Goal: Task Accomplishment & Management: Use online tool/utility

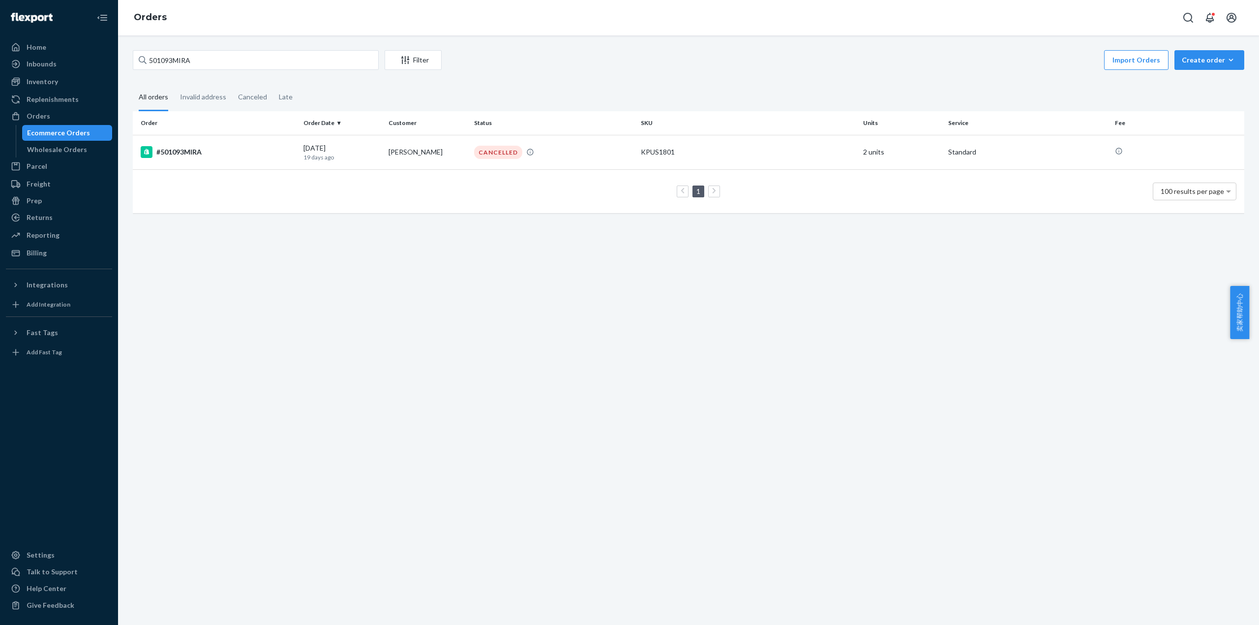
drag, startPoint x: 207, startPoint y: 57, endPoint x: 141, endPoint y: 61, distance: 66.5
click at [141, 61] on div "501093MIRA" at bounding box center [256, 60] width 246 height 20
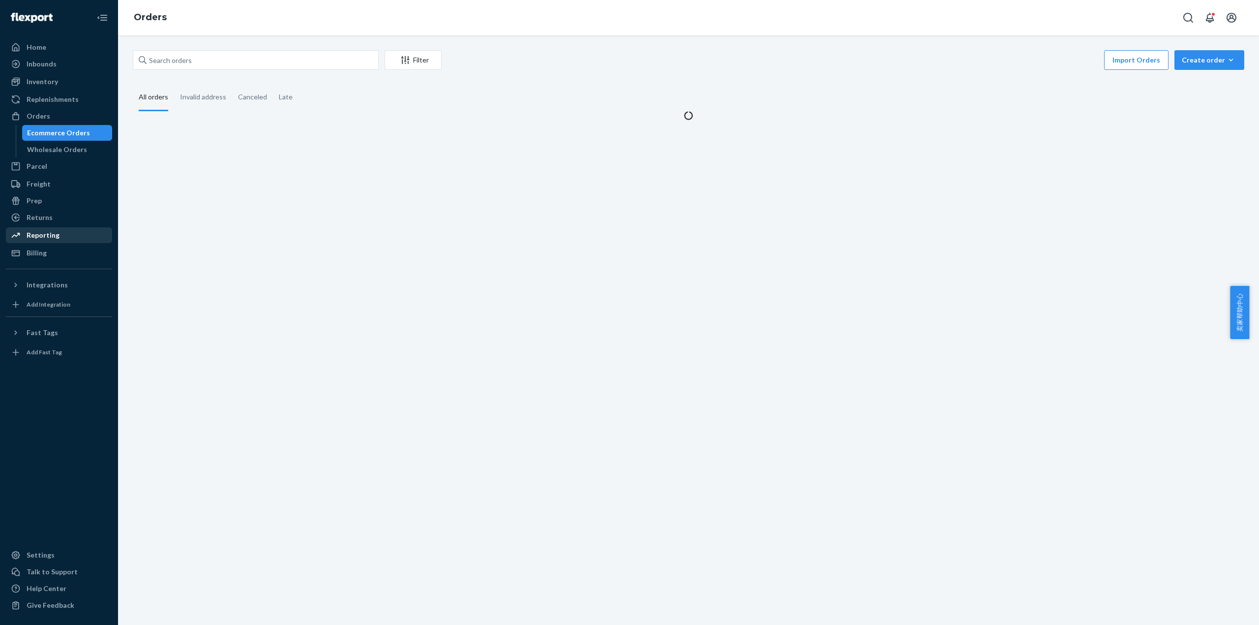
click at [84, 136] on div "Ecommerce Orders" at bounding box center [58, 133] width 63 height 10
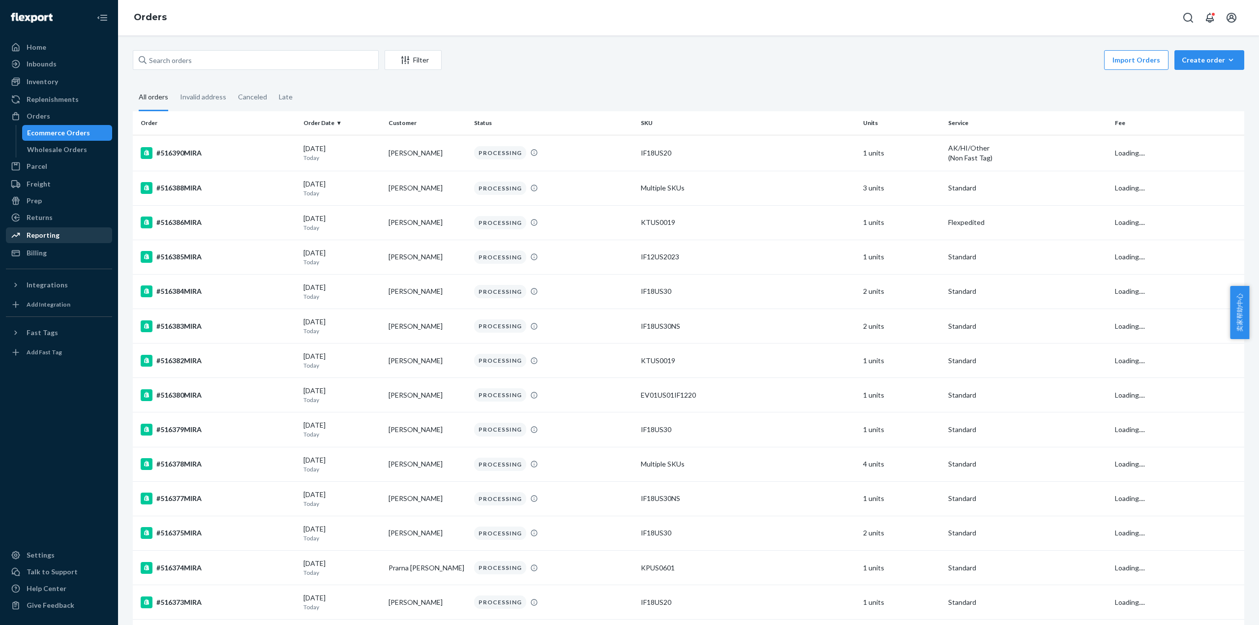
click at [60, 235] on div "Reporting" at bounding box center [59, 235] width 104 height 14
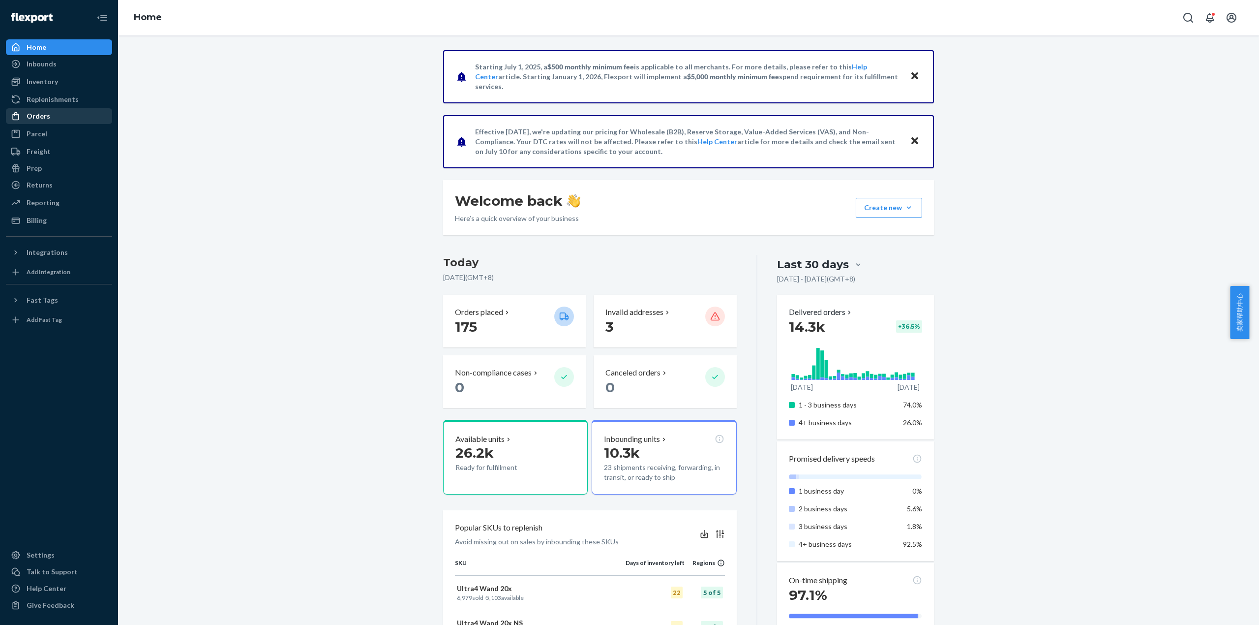
click at [48, 120] on div "Orders" at bounding box center [39, 116] width 24 height 10
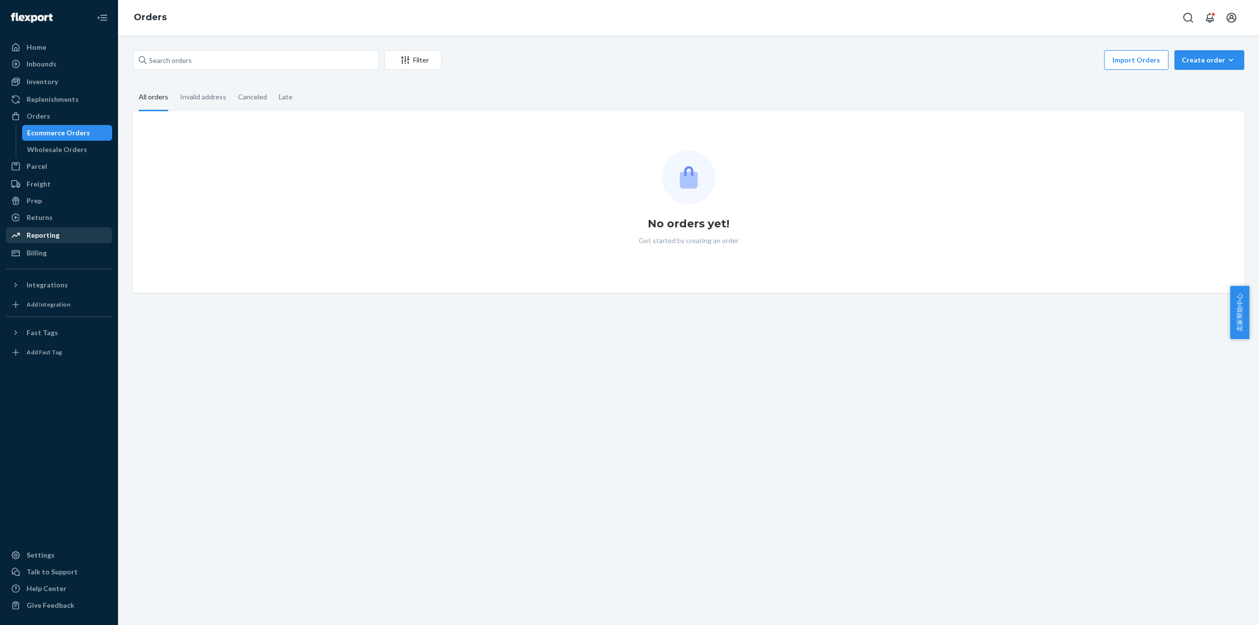
click at [55, 233] on div "Reporting" at bounding box center [43, 235] width 33 height 10
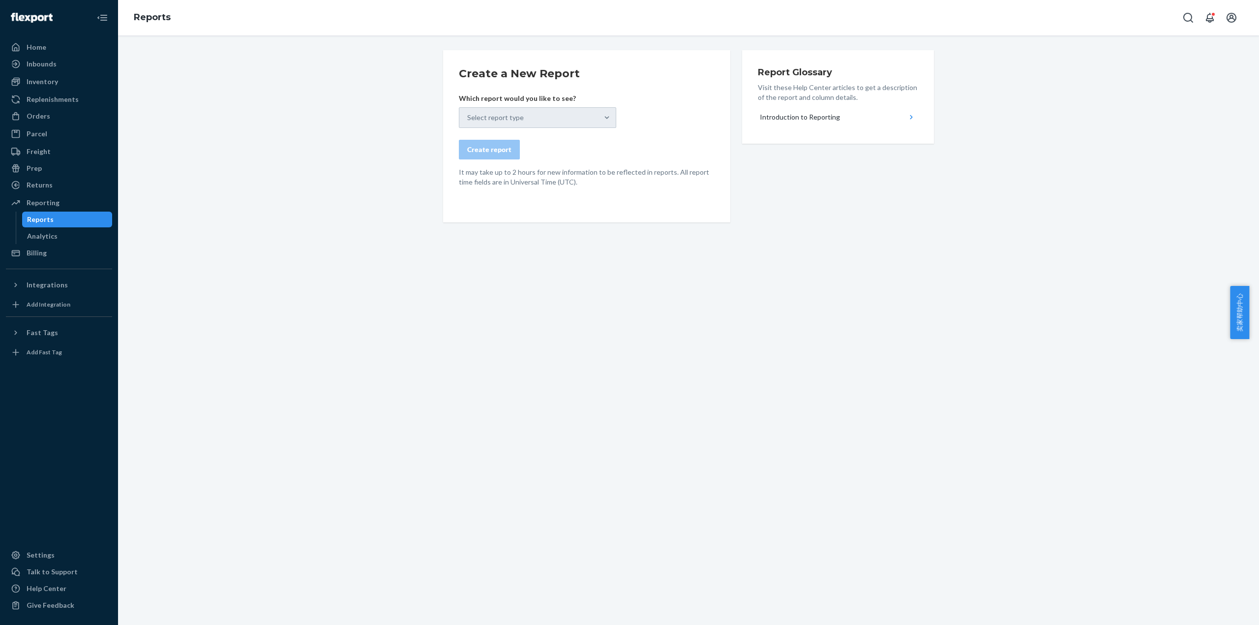
click at [545, 115] on div "Select report type" at bounding box center [537, 117] width 157 height 21
click at [543, 124] on div "Select report type" at bounding box center [537, 117] width 157 height 21
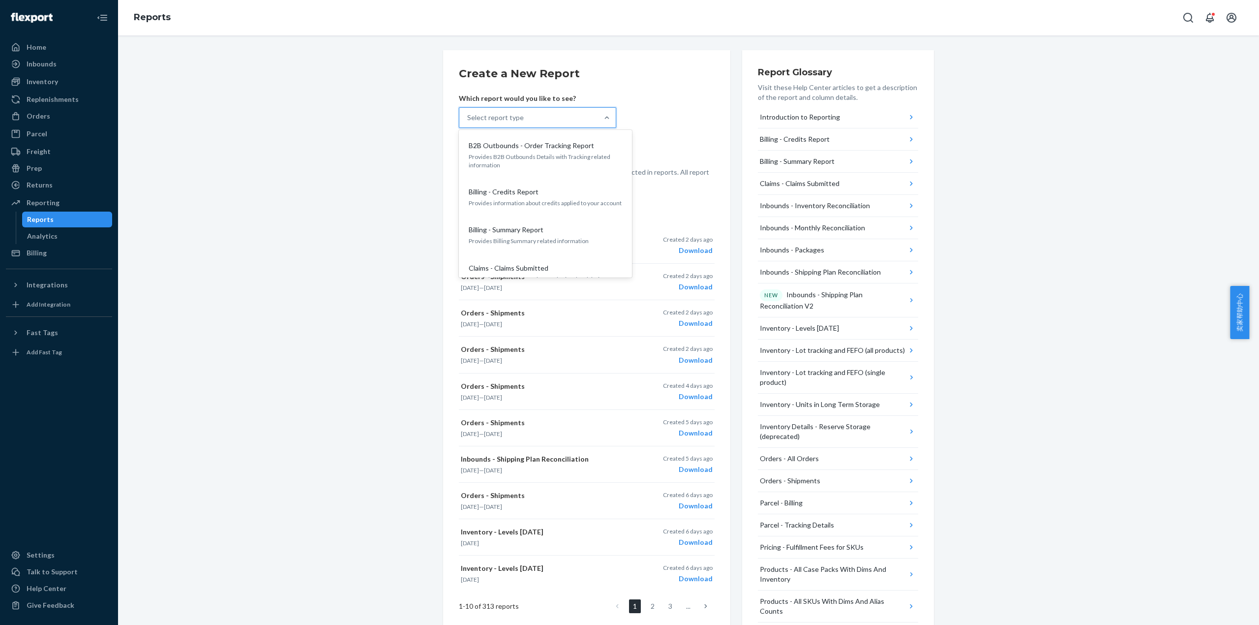
click at [585, 113] on div "Select report type" at bounding box center [528, 118] width 139 height 20
click at [468, 113] on input "option B2B Outbounds - Order Tracking Report focused, 1 of 29. 29 results avail…" at bounding box center [467, 118] width 1 height 10
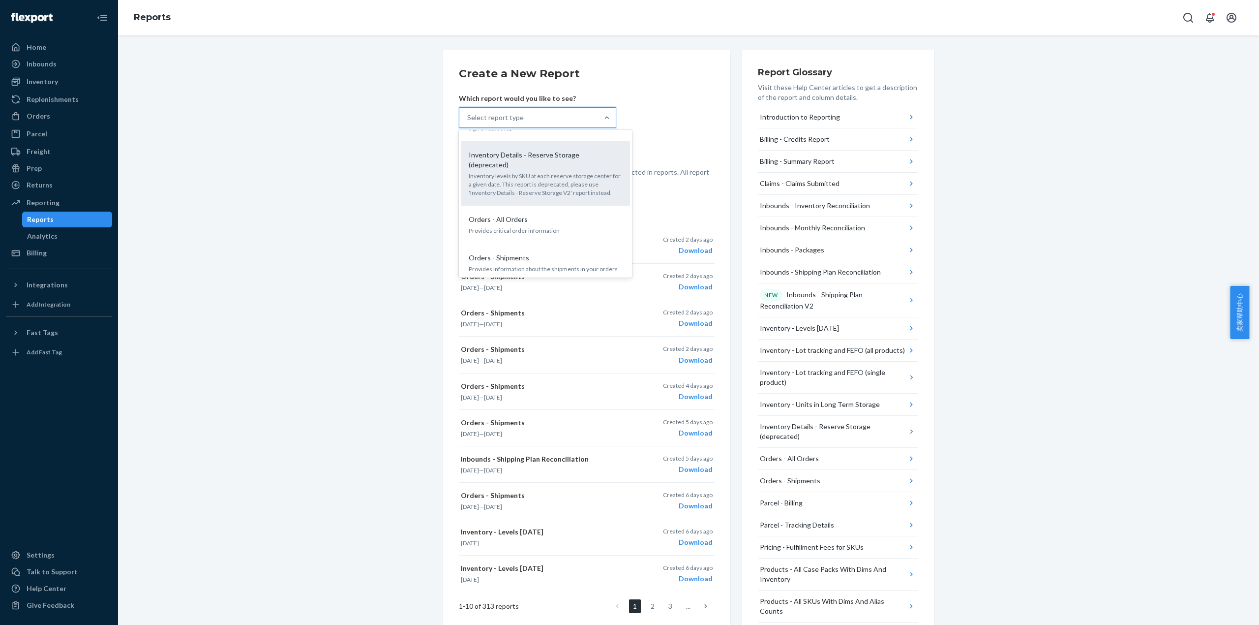
scroll to position [655, 0]
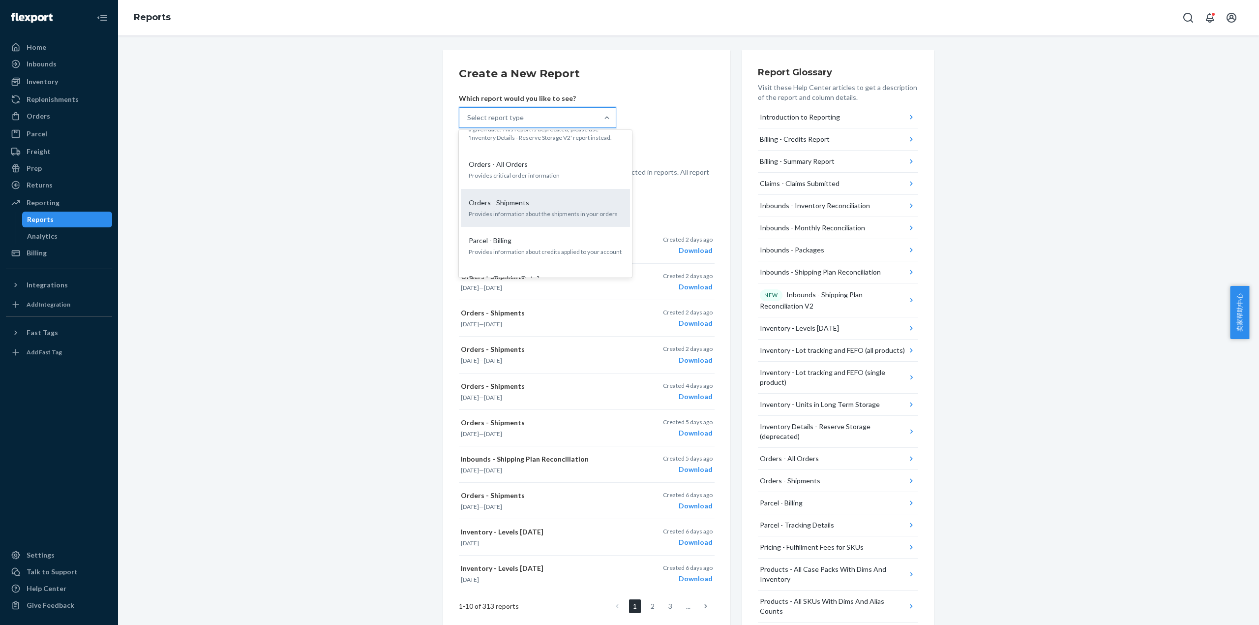
click at [537, 209] on p "Provides information about the shipments in your orders" at bounding box center [545, 213] width 153 height 8
click at [468, 122] on input "option Orders - Shipments focused, 17 of 29. 29 results available. Use Up and D…" at bounding box center [467, 118] width 1 height 10
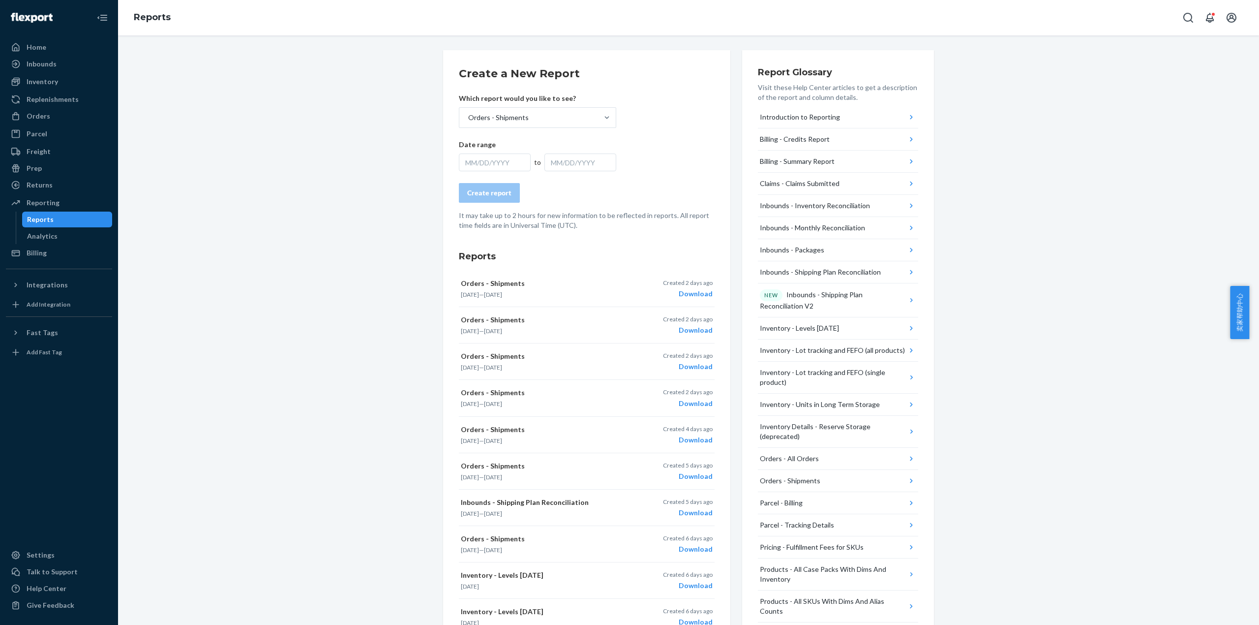
click at [490, 167] on div "MM/DD/YYYY" at bounding box center [495, 162] width 72 height 18
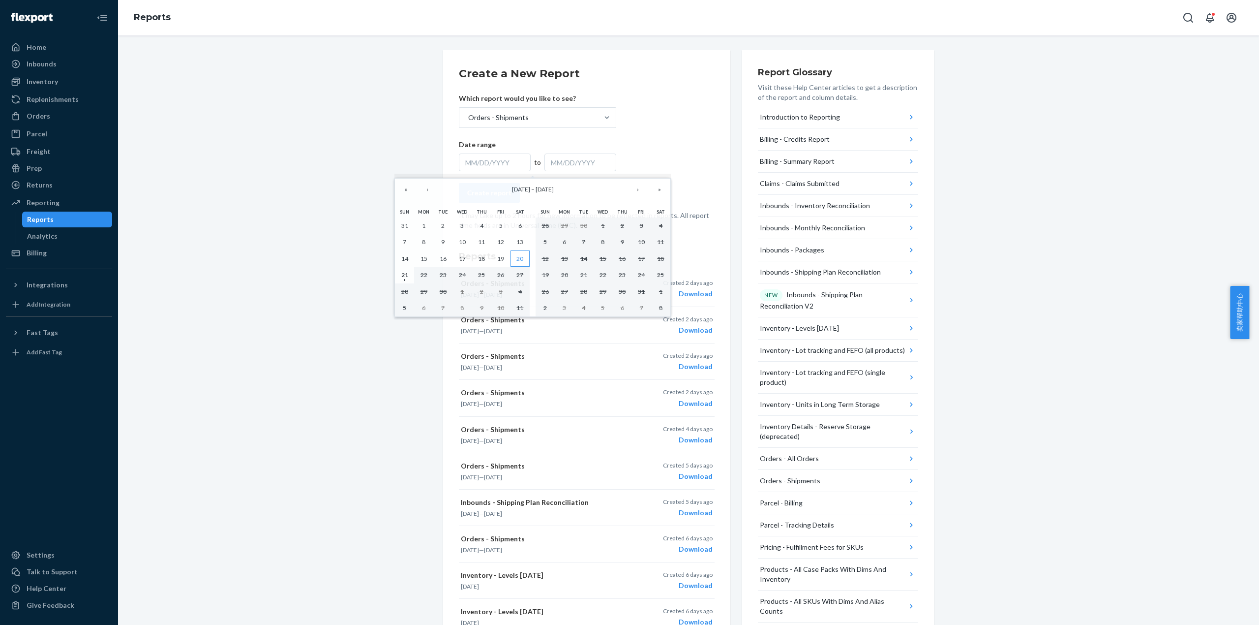
click at [517, 261] on abbr "20" at bounding box center [519, 258] width 7 height 7
click at [518, 261] on abbr "20" at bounding box center [519, 258] width 7 height 7
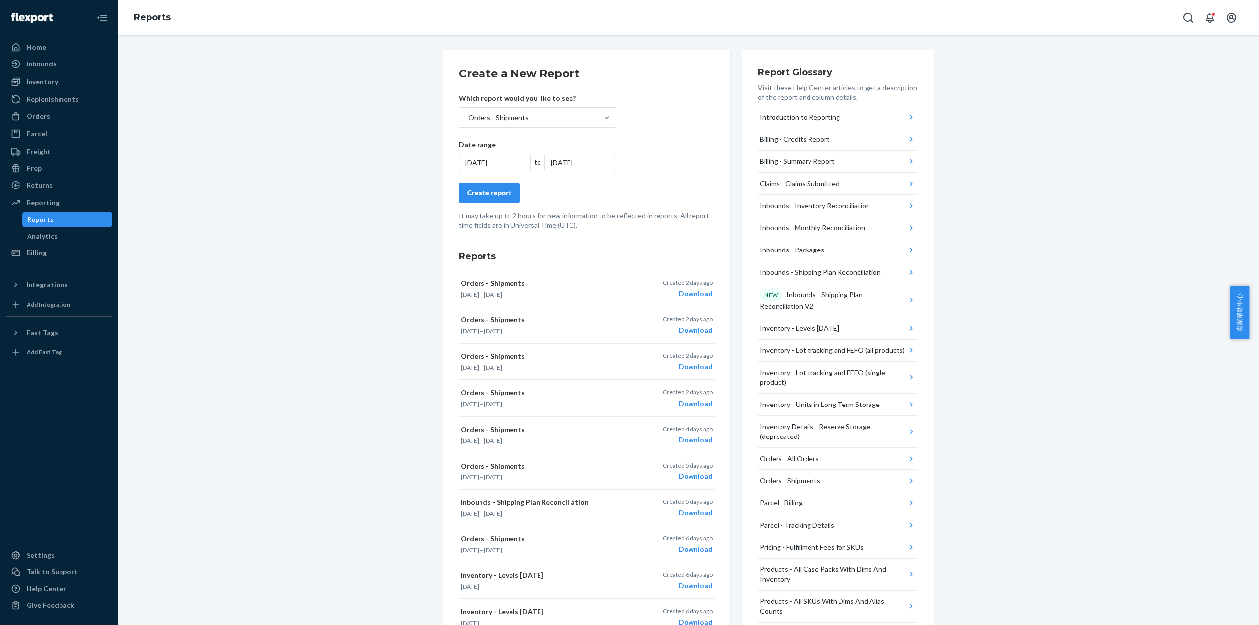
click at [492, 199] on button "Create report" at bounding box center [489, 193] width 61 height 20
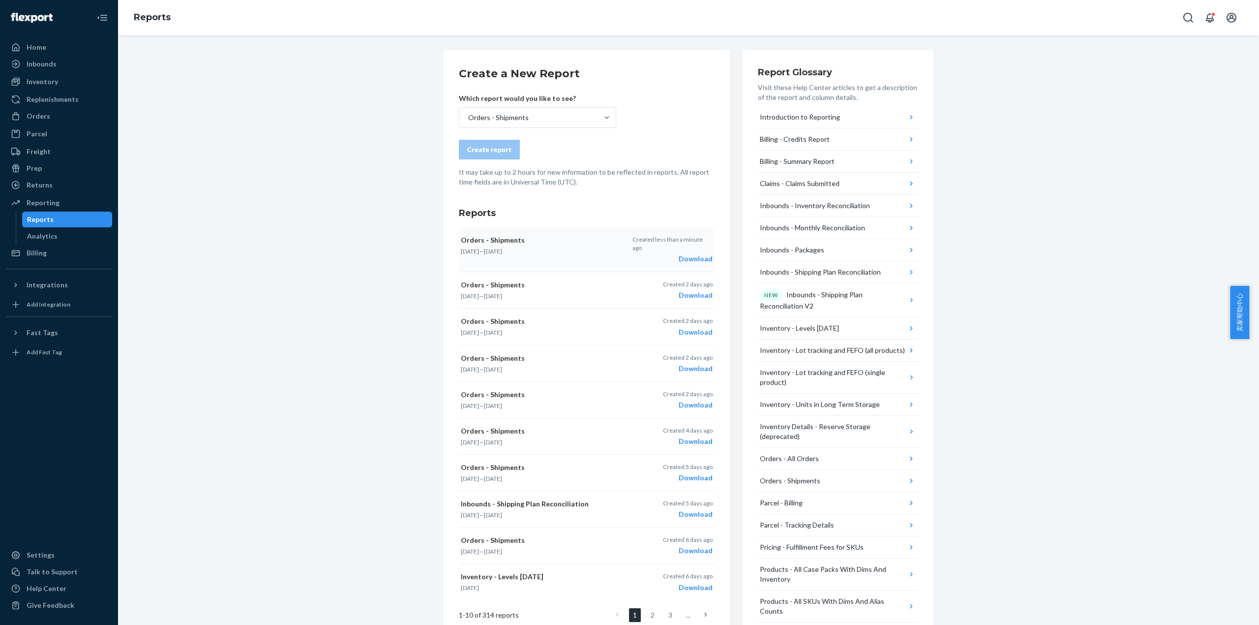
click at [683, 254] on div "Download" at bounding box center [672, 259] width 80 height 10
click at [50, 114] on div "Orders" at bounding box center [59, 116] width 104 height 14
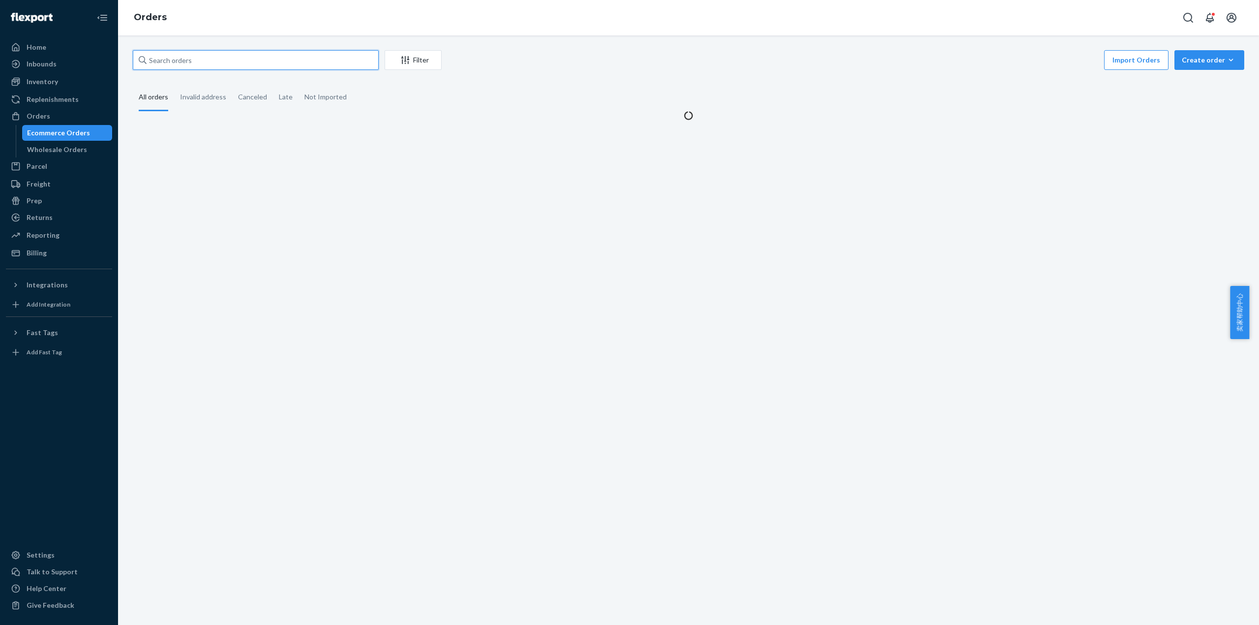
drag, startPoint x: 166, startPoint y: 61, endPoint x: 152, endPoint y: 64, distance: 14.0
click at [152, 63] on input "text" at bounding box center [256, 60] width 246 height 20
paste input "514798MIRA"
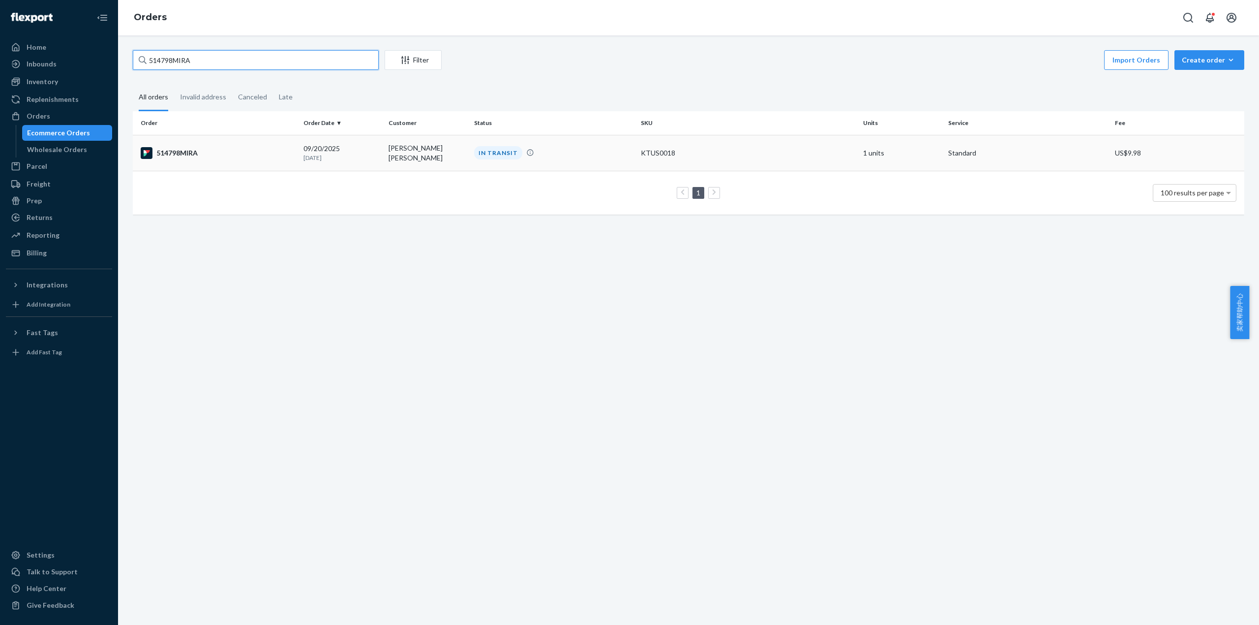
type input "514798MIRA"
click at [176, 151] on div "514798MIRA" at bounding box center [218, 153] width 155 height 12
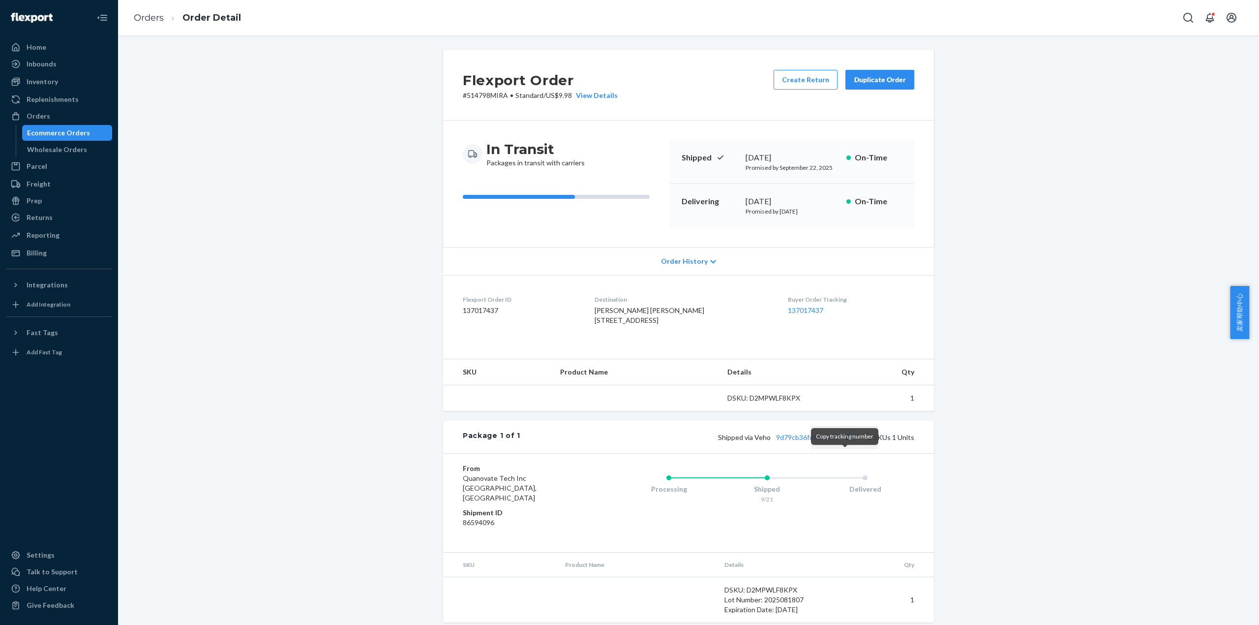
click at [847, 443] on button "Copy tracking number" at bounding box center [847, 436] width 13 height 13
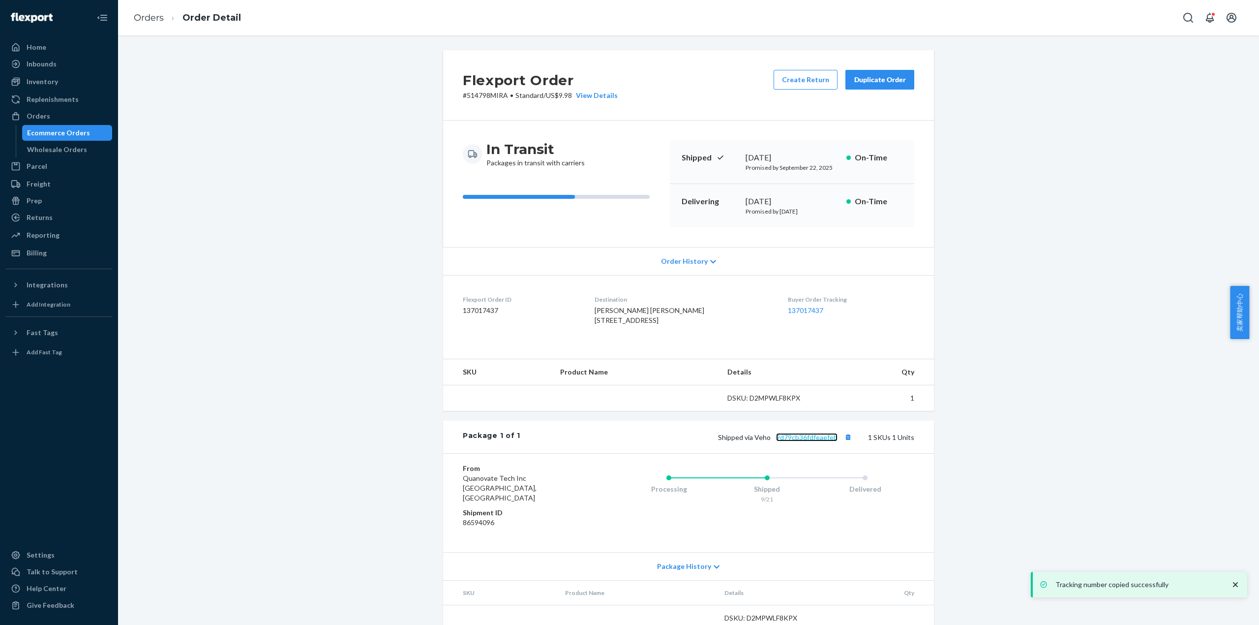
click at [807, 441] on link "9d79cb36fdfeaefeb" at bounding box center [806, 437] width 61 height 8
